Goal: Information Seeking & Learning: Understand process/instructions

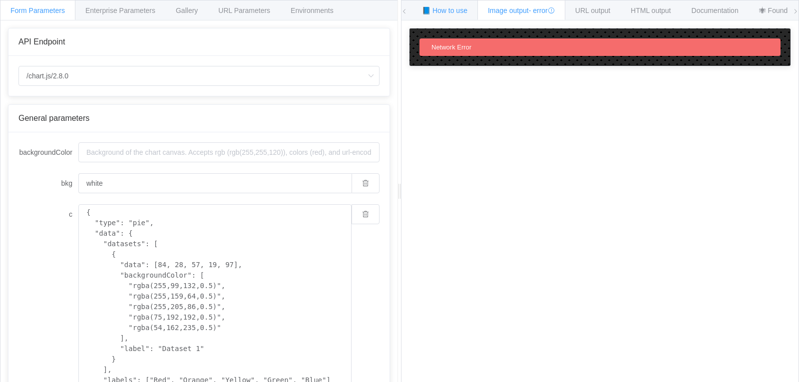
click at [445, 12] on span "📘 How to use" at bounding box center [444, 10] width 45 height 8
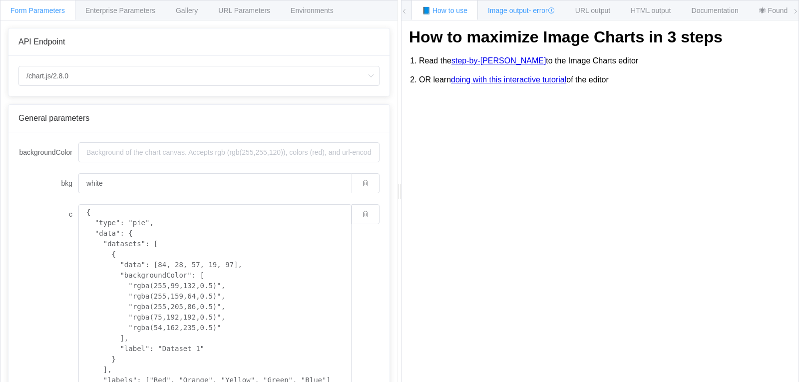
click at [546, 11] on span "- error" at bounding box center [542, 10] width 26 height 8
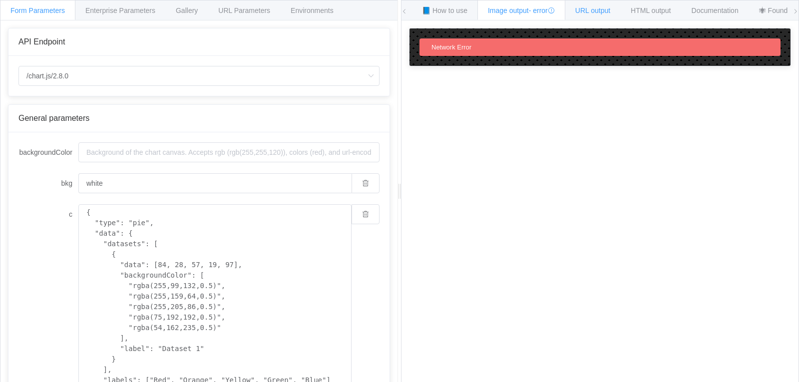
click at [610, 11] on span "URL output" at bounding box center [592, 10] width 35 height 8
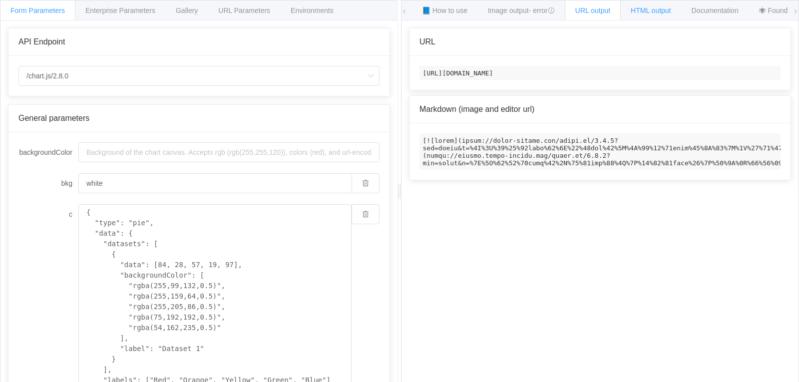
click at [662, 7] on span "HTML output" at bounding box center [651, 10] width 40 height 8
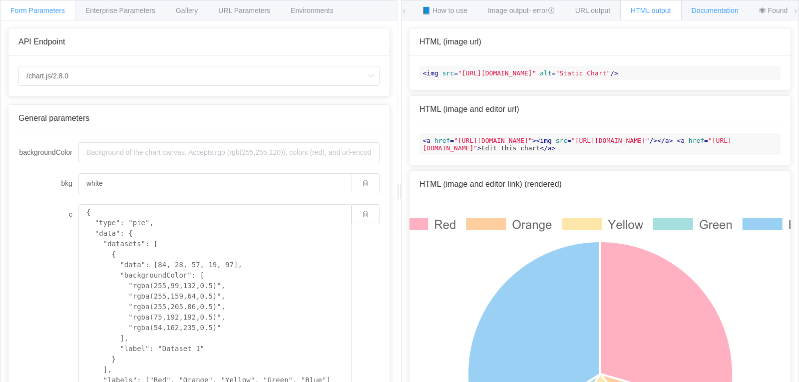
click at [700, 6] on div "Documentation" at bounding box center [715, 10] width 68 height 20
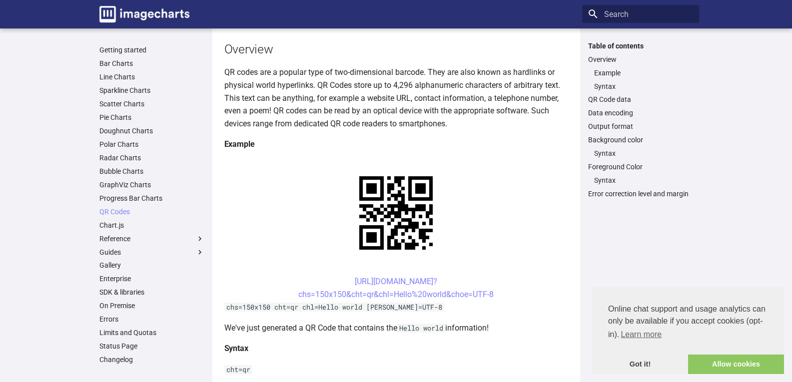
scroll to position [100, 0]
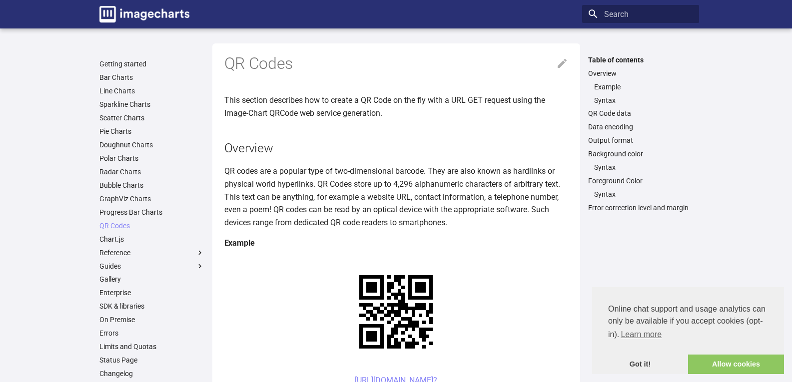
scroll to position [100, 0]
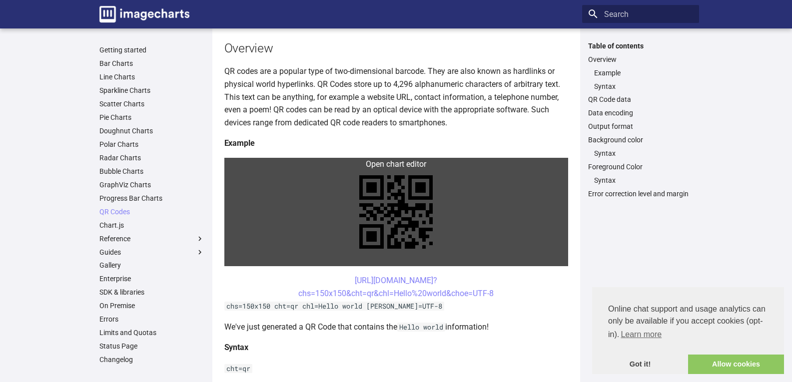
click at [224, 186] on link at bounding box center [396, 212] width 344 height 108
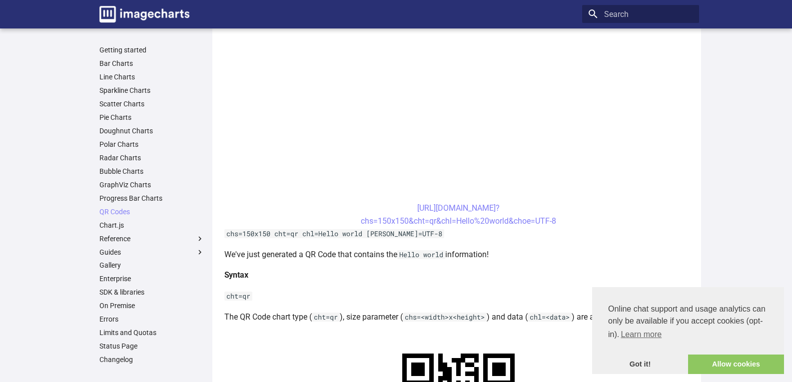
scroll to position [300, 0]
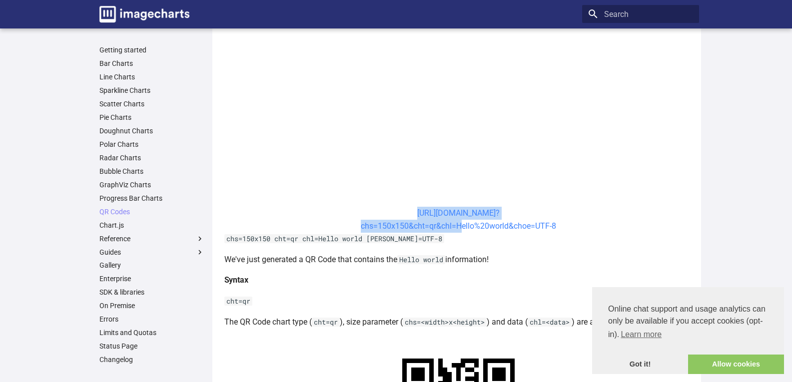
drag, startPoint x: 396, startPoint y: 230, endPoint x: 460, endPoint y: 255, distance: 69.1
click at [460, 232] on center "https://image-charts.com/chart? chs=150x150&cht=qr&chl=Hello%20world&choe=UTF-8" at bounding box center [458, 219] width 468 height 25
copy link "https://image-charts.com/chart? chs=150x150&cht=qr&chl="
